Goal: Task Accomplishment & Management: Manage account settings

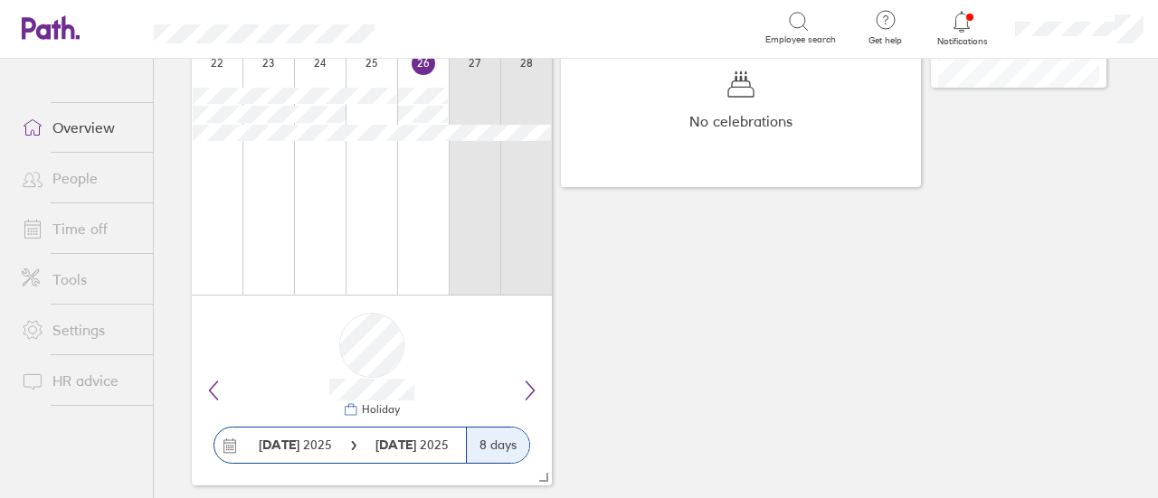
scroll to position [352, 0]
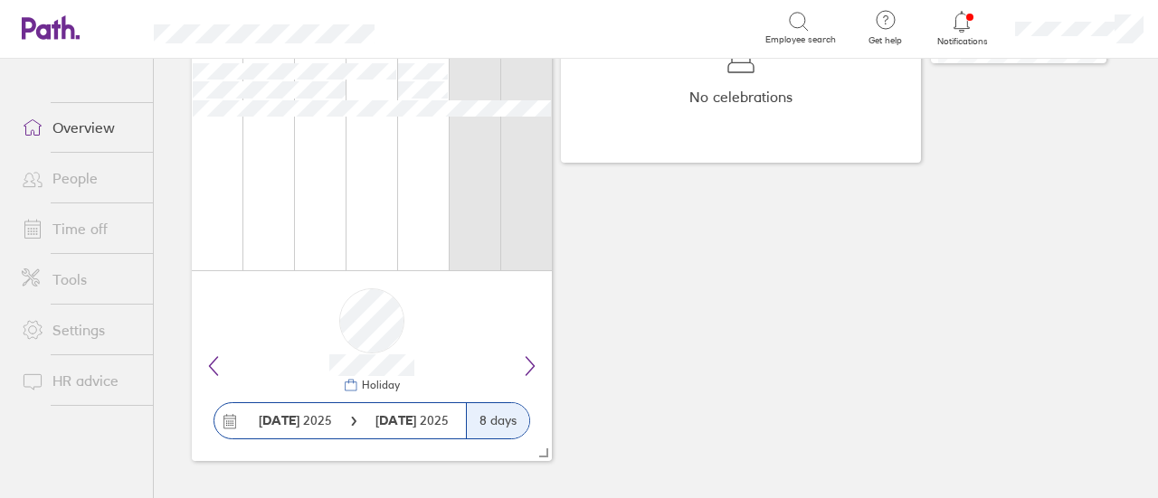
click at [99, 225] on link "Time off" at bounding box center [80, 229] width 146 height 36
